Goal: Task Accomplishment & Management: Use online tool/utility

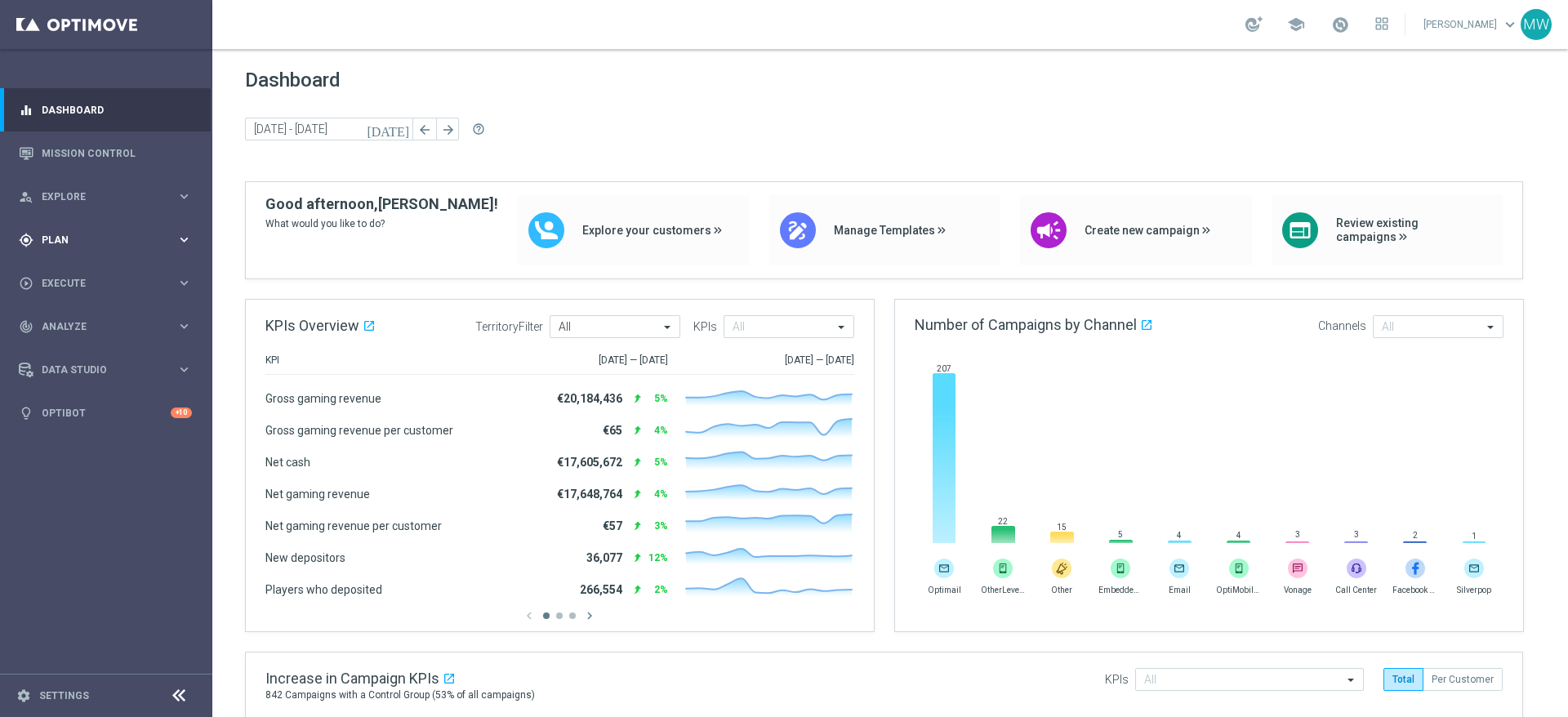
click at [63, 240] on span "Plan" at bounding box center [109, 240] width 135 height 10
click at [77, 325] on span "Templates" at bounding box center [102, 322] width 116 height 10
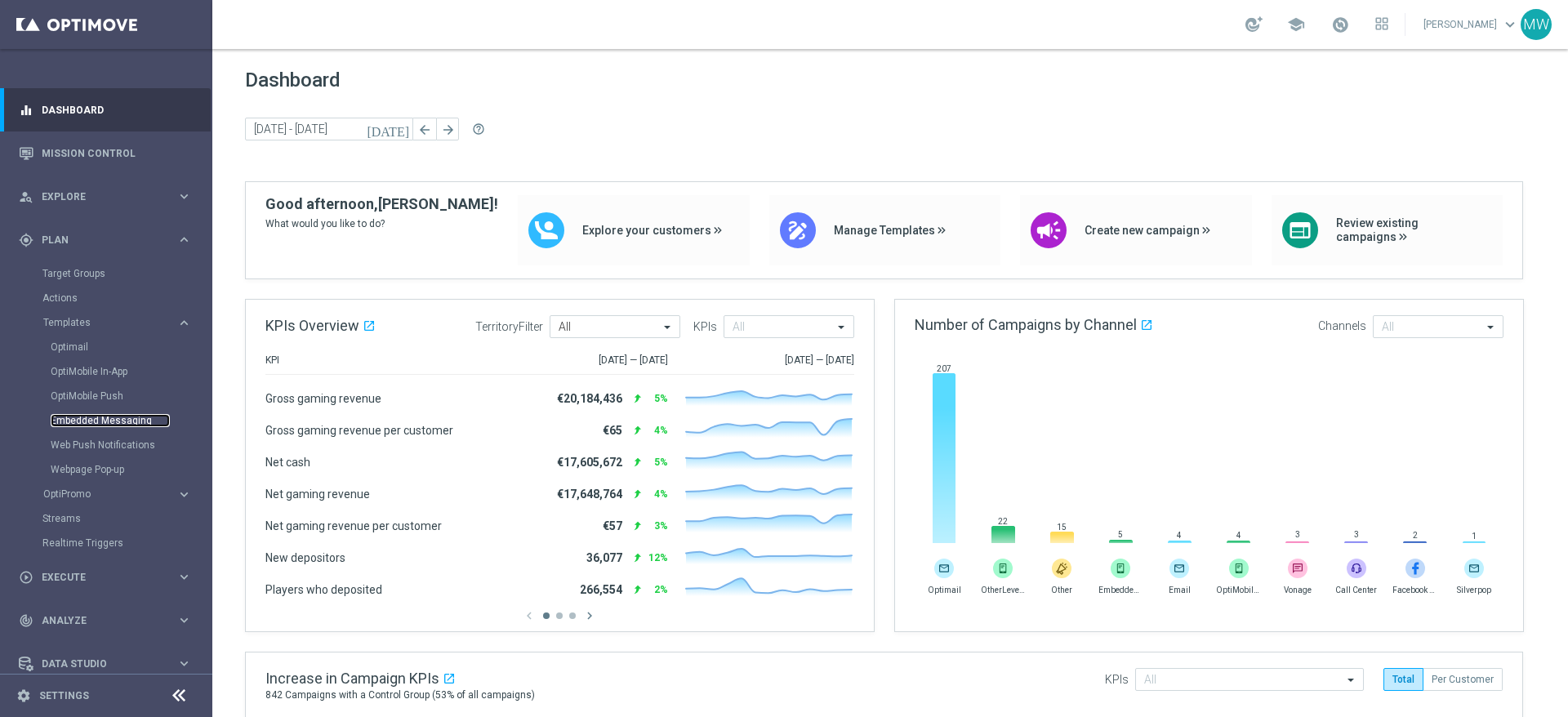
click at [116, 421] on link "Embedded Messaging" at bounding box center [110, 420] width 119 height 13
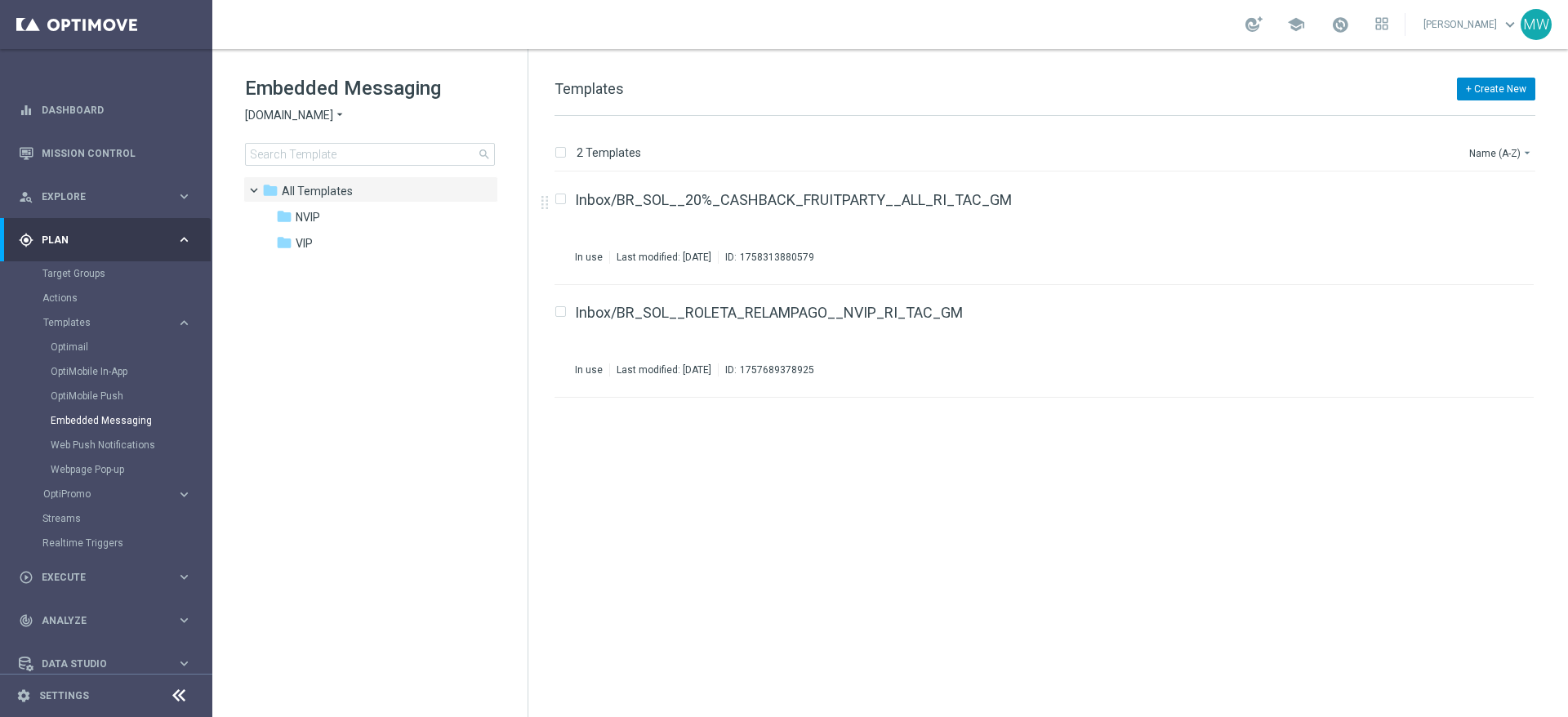
click at [1502, 92] on button "+ Create New" at bounding box center [1496, 89] width 79 height 23
click at [1462, 118] on span "New Template" at bounding box center [1450, 118] width 65 height 12
